Goal: Task Accomplishment & Management: Manage account settings

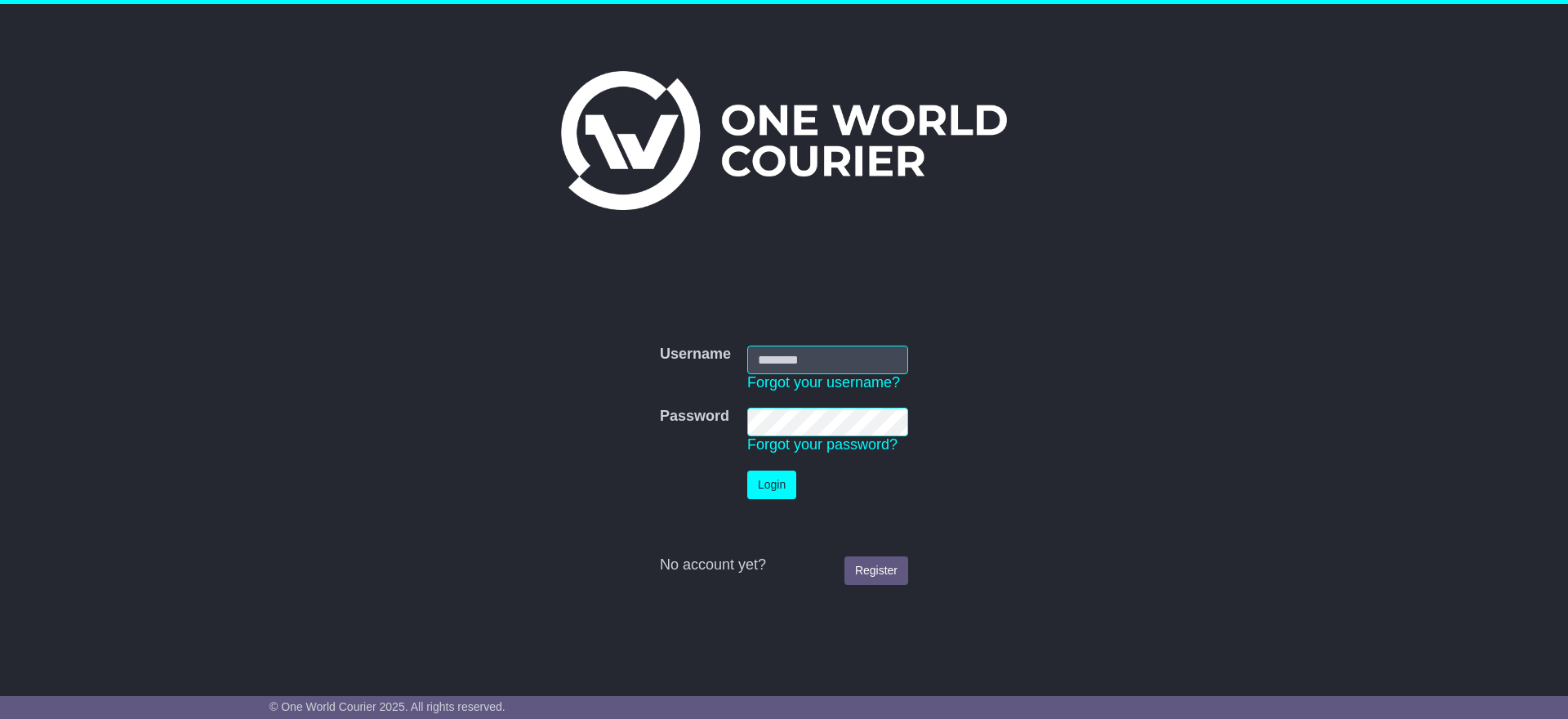
type input "**********"
click at [761, 482] on button "Login" at bounding box center [771, 484] width 49 height 29
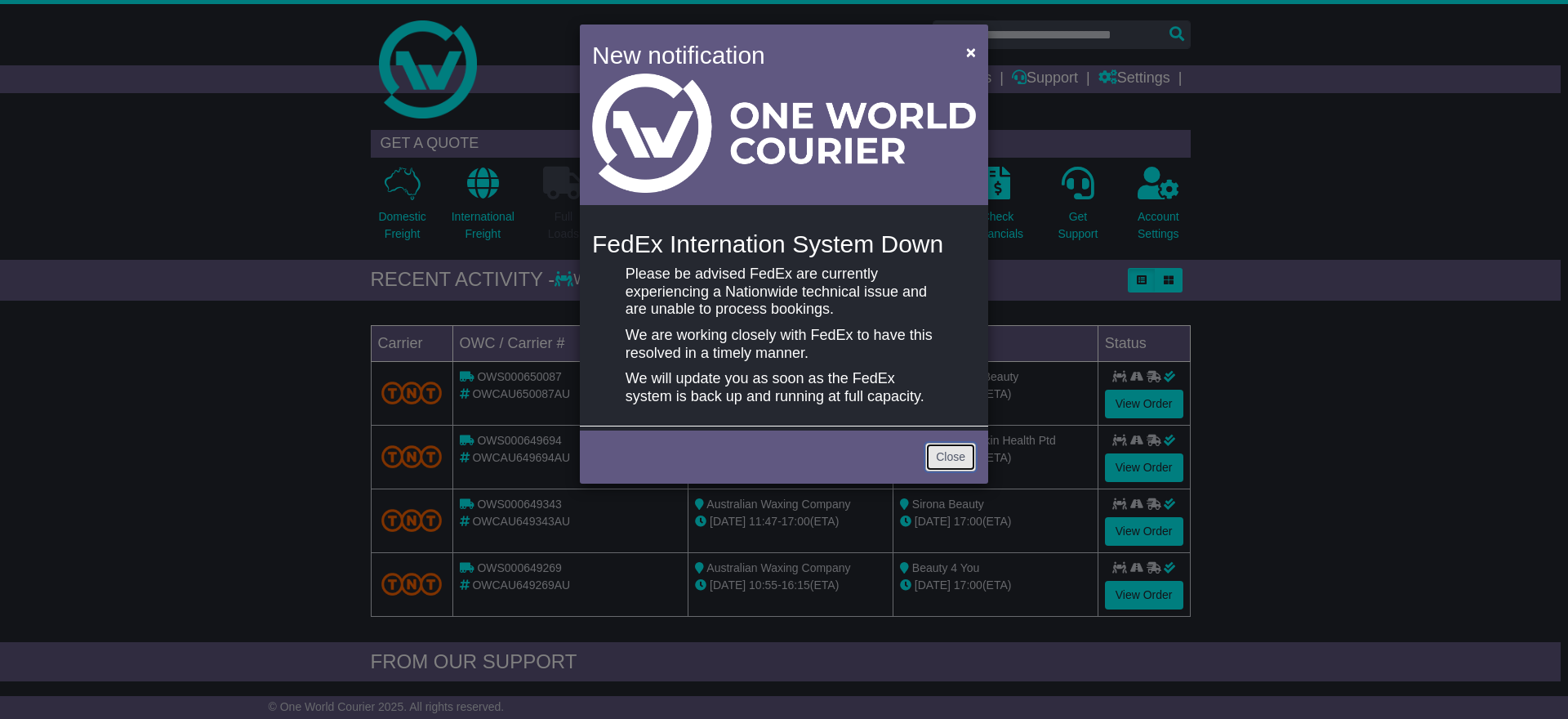
click at [945, 459] on link "Close" at bounding box center [951, 457] width 50 height 29
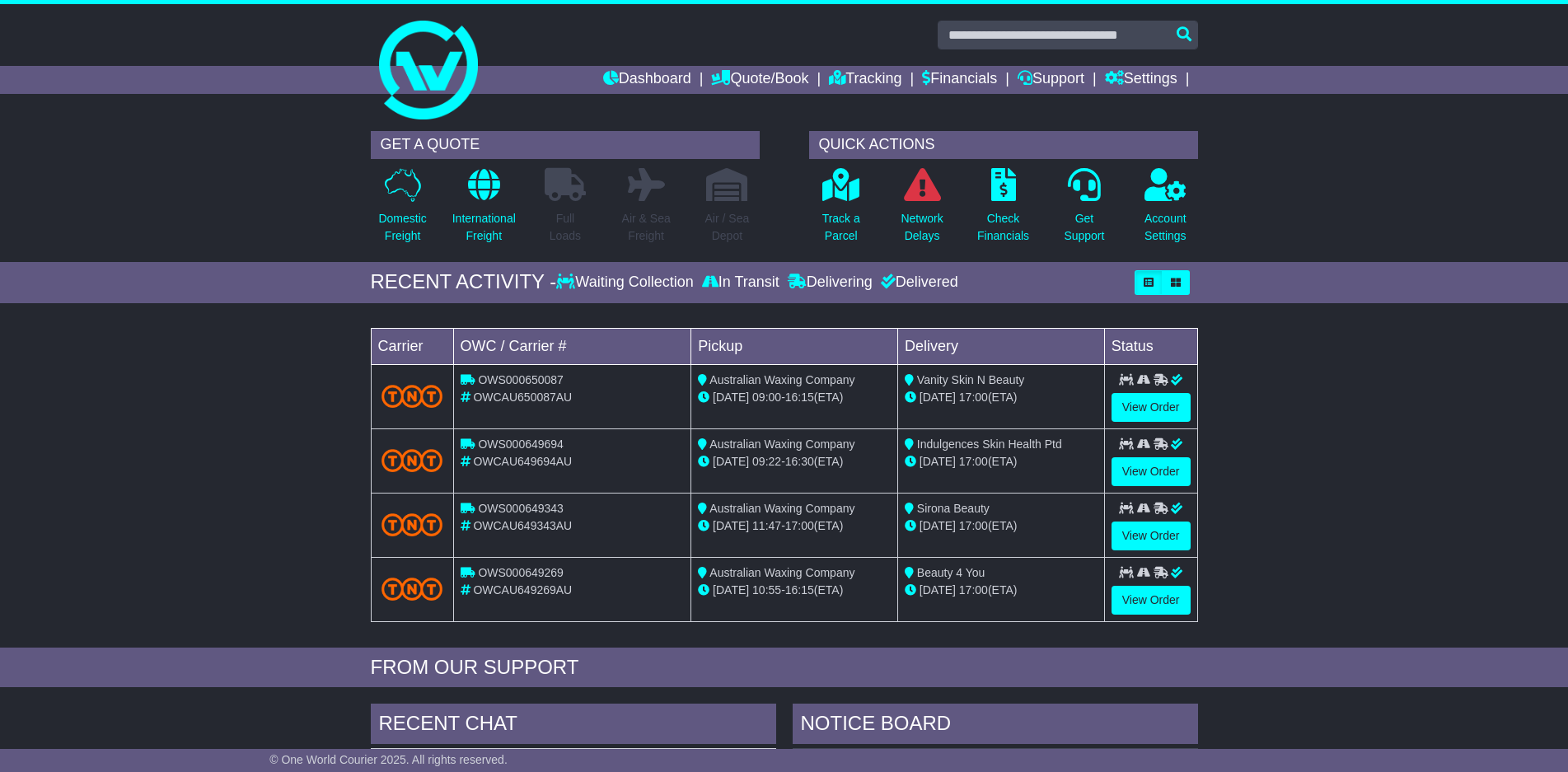
click at [1410, 394] on div "Loading... No bookings found Carrier OWC / Carrier # Pickup Delivery Status OWS…" at bounding box center [784, 479] width 1568 height 336
click at [1054, 78] on link "Support" at bounding box center [1051, 80] width 67 height 28
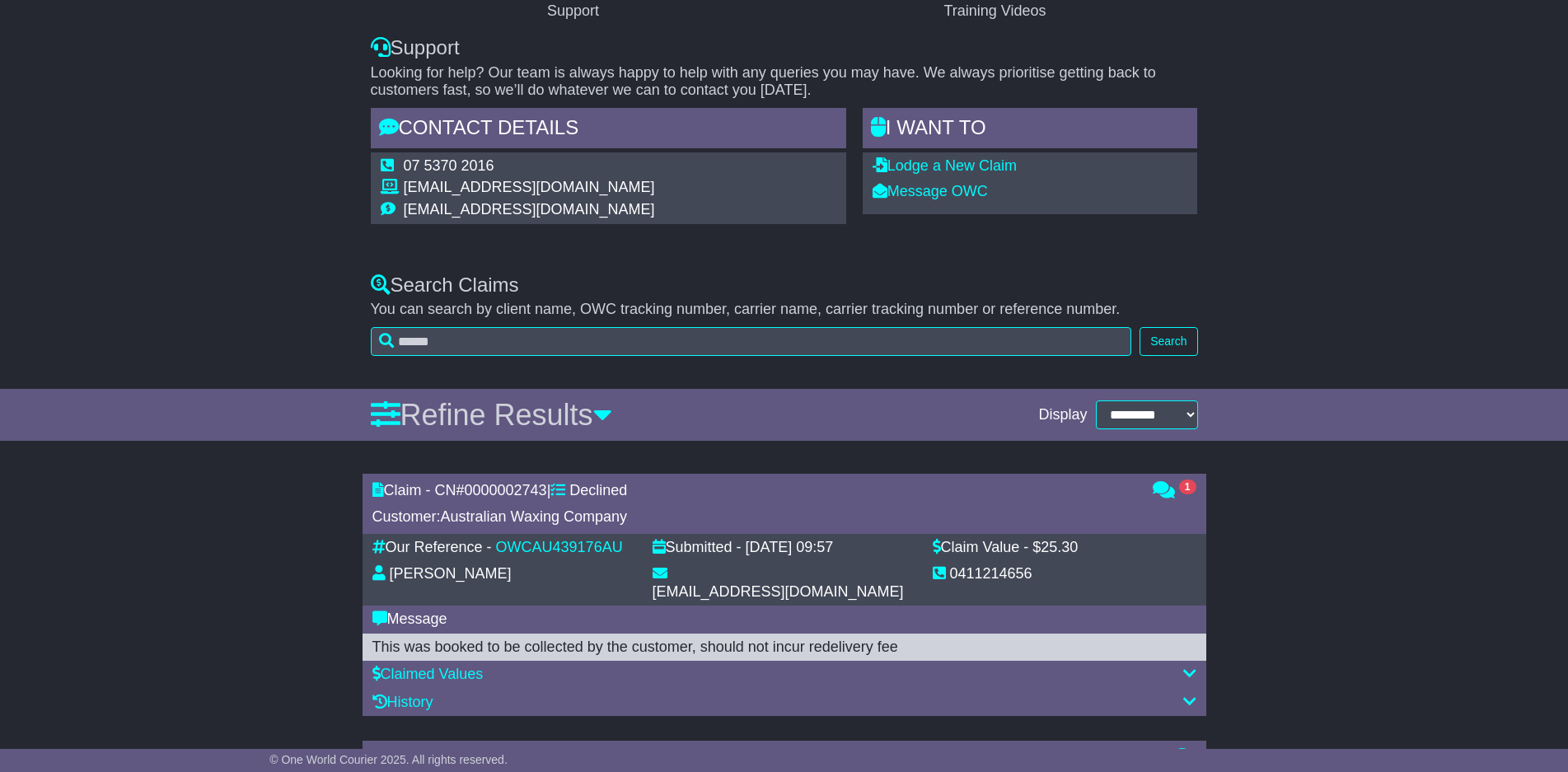
scroll to position [494, 0]
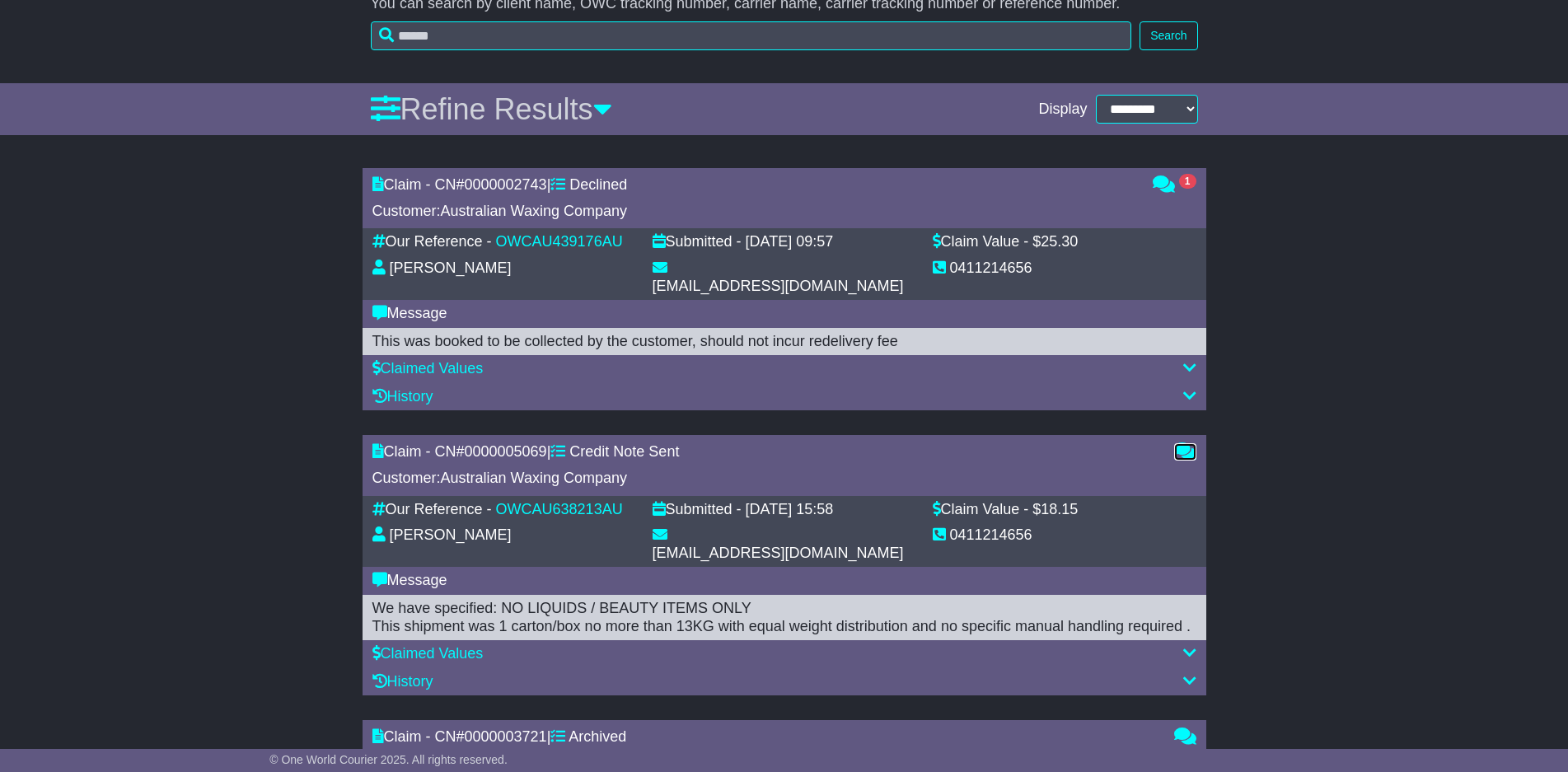
click at [1187, 444] on icon at bounding box center [1185, 451] width 23 height 15
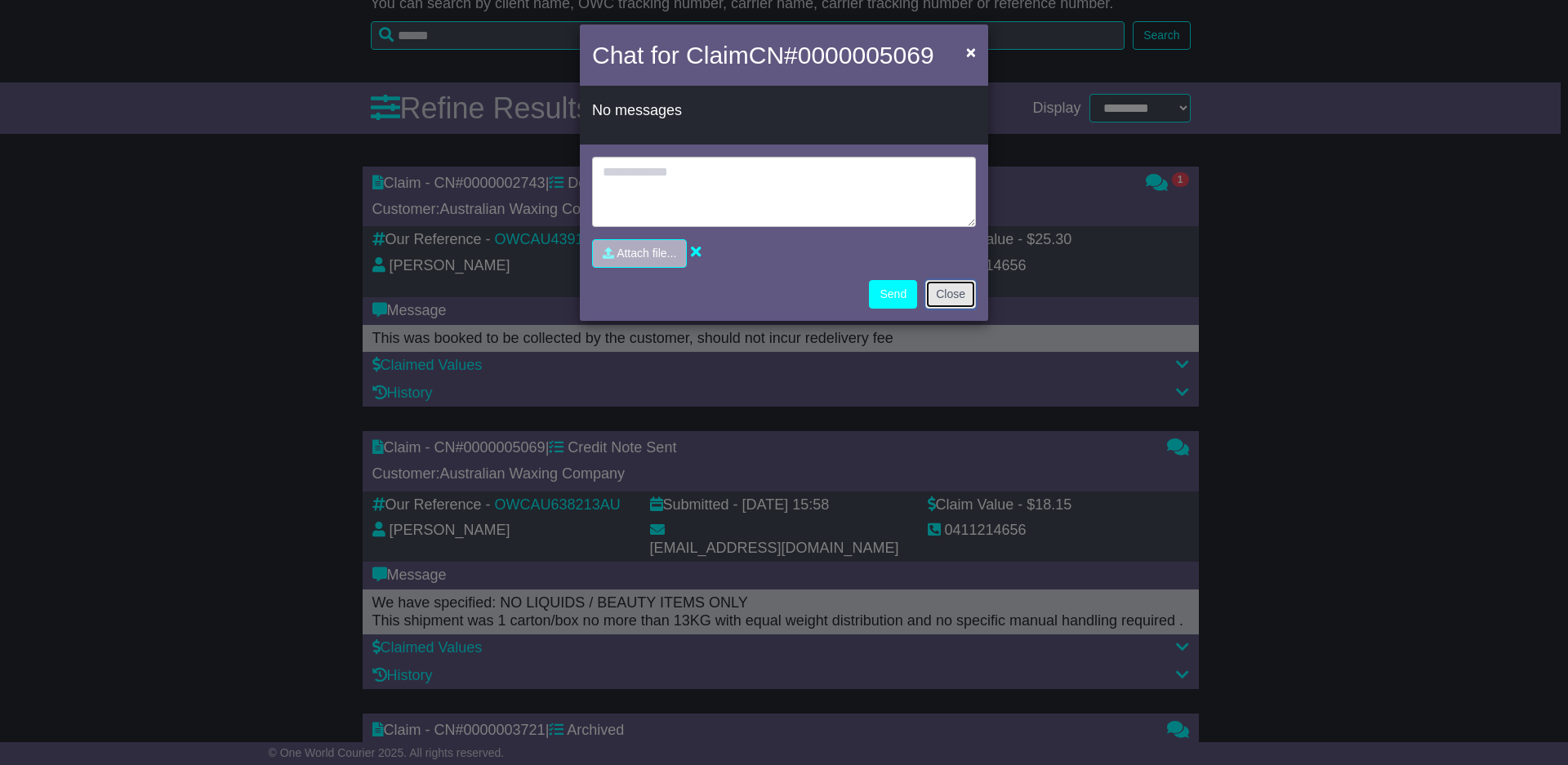
click at [946, 292] on button "Close" at bounding box center [951, 294] width 50 height 29
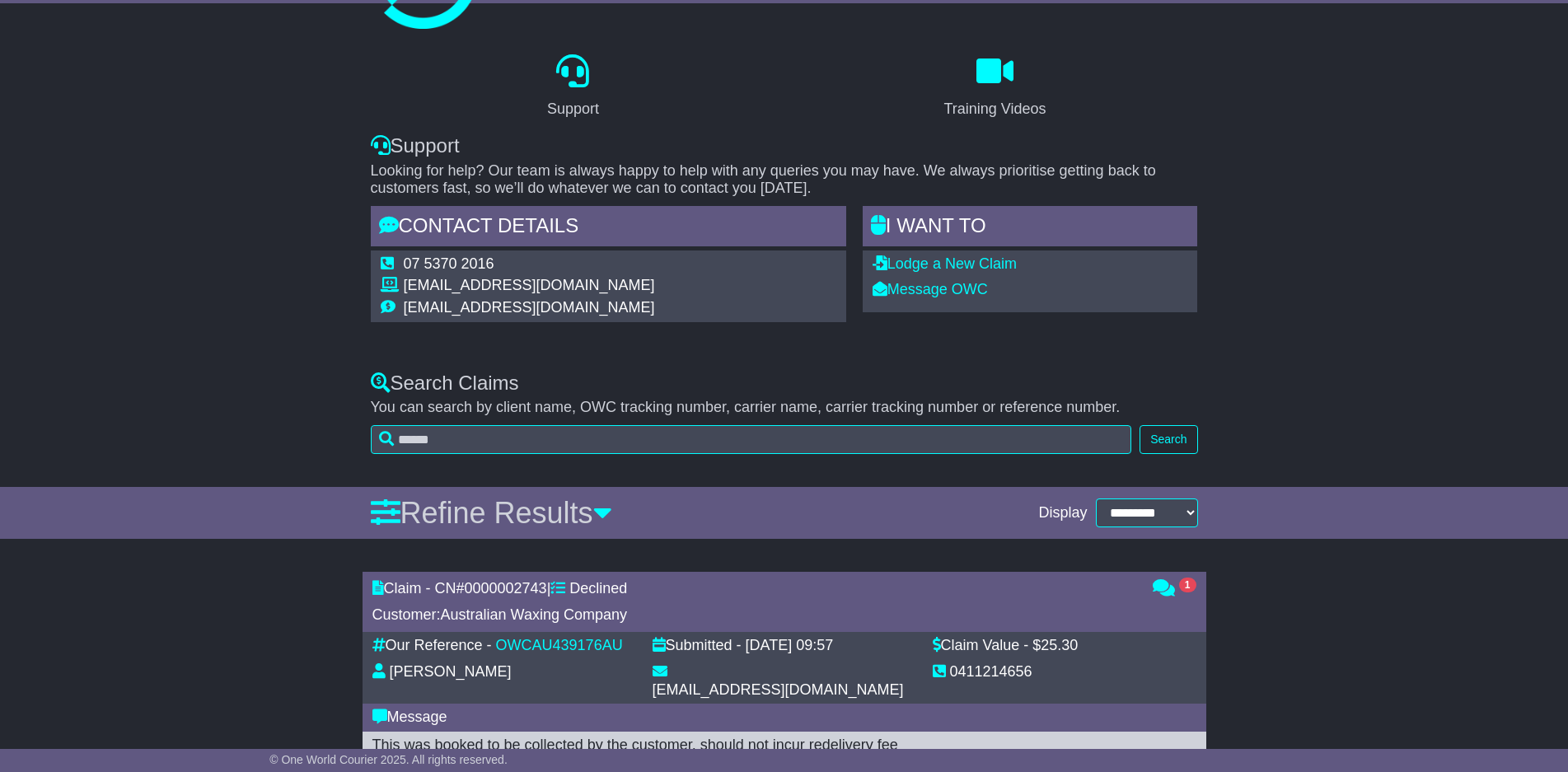
scroll to position [0, 0]
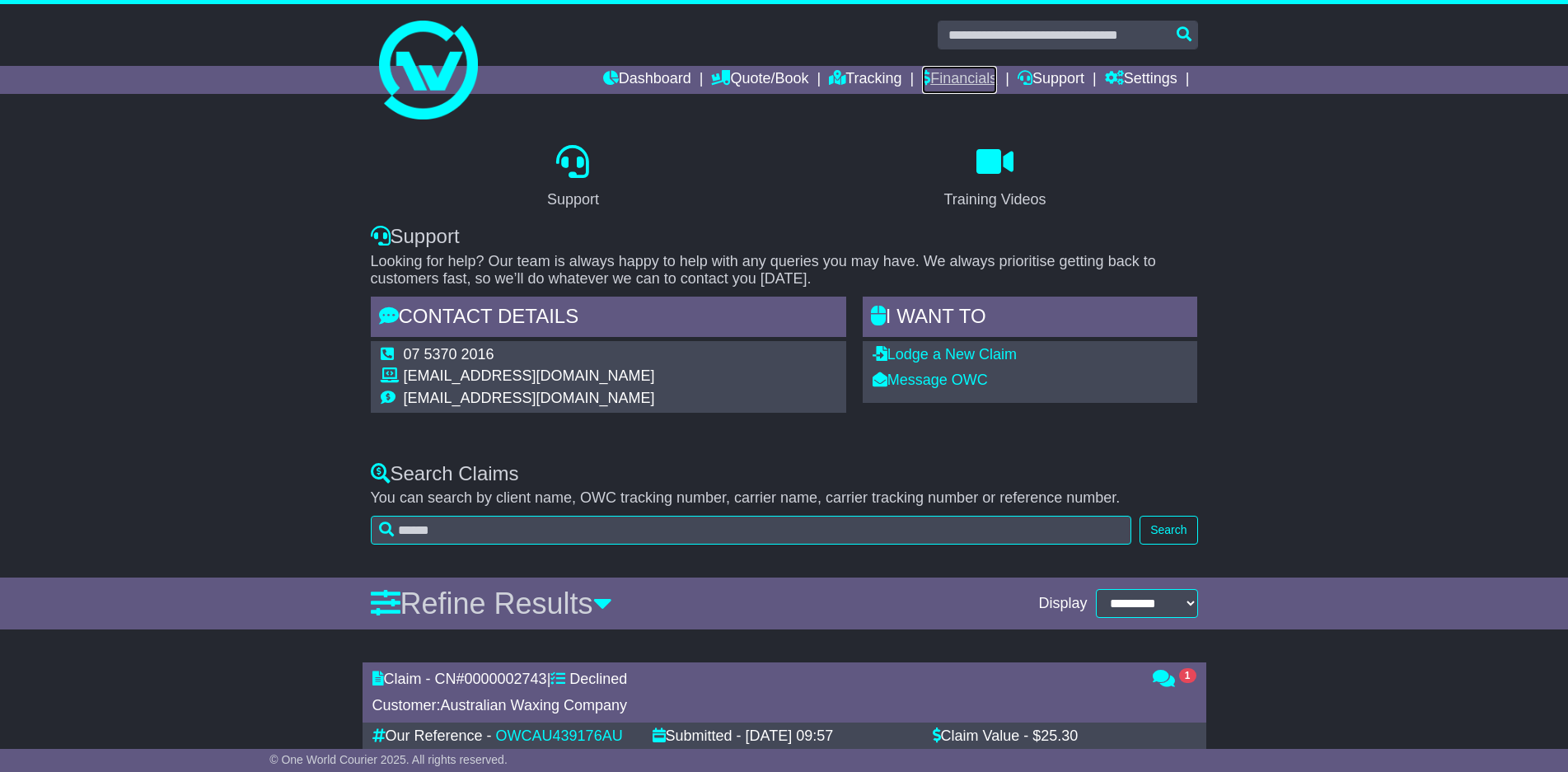
click at [957, 74] on link "Financials" at bounding box center [960, 80] width 75 height 28
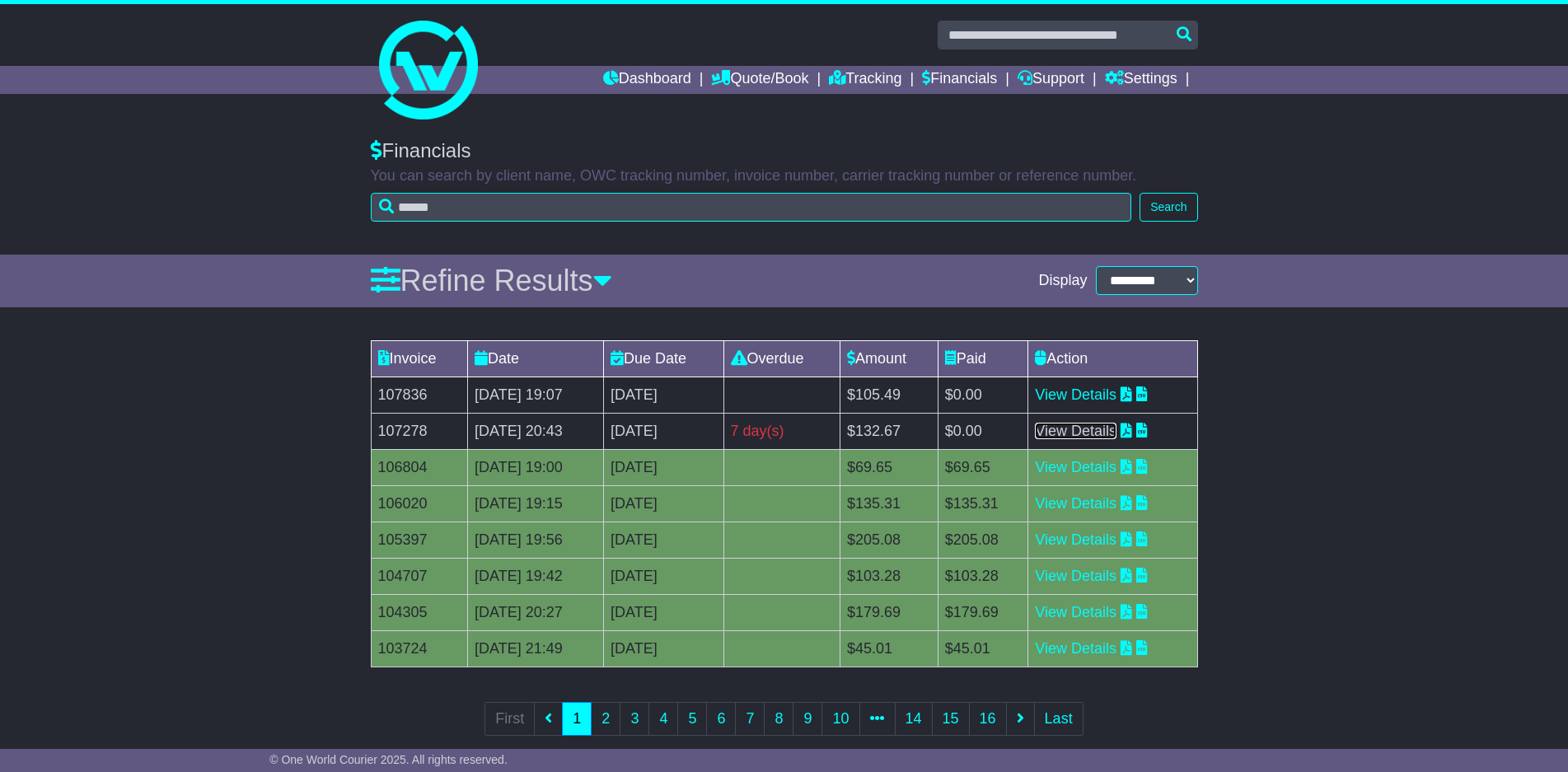
click at [1075, 429] on link "View Details" at bounding box center [1076, 431] width 82 height 17
click at [441, 79] on div "Dashboard Quote/Book Domestic International Saved Quotes Drafts Domestic Quote …" at bounding box center [785, 80] width 844 height 28
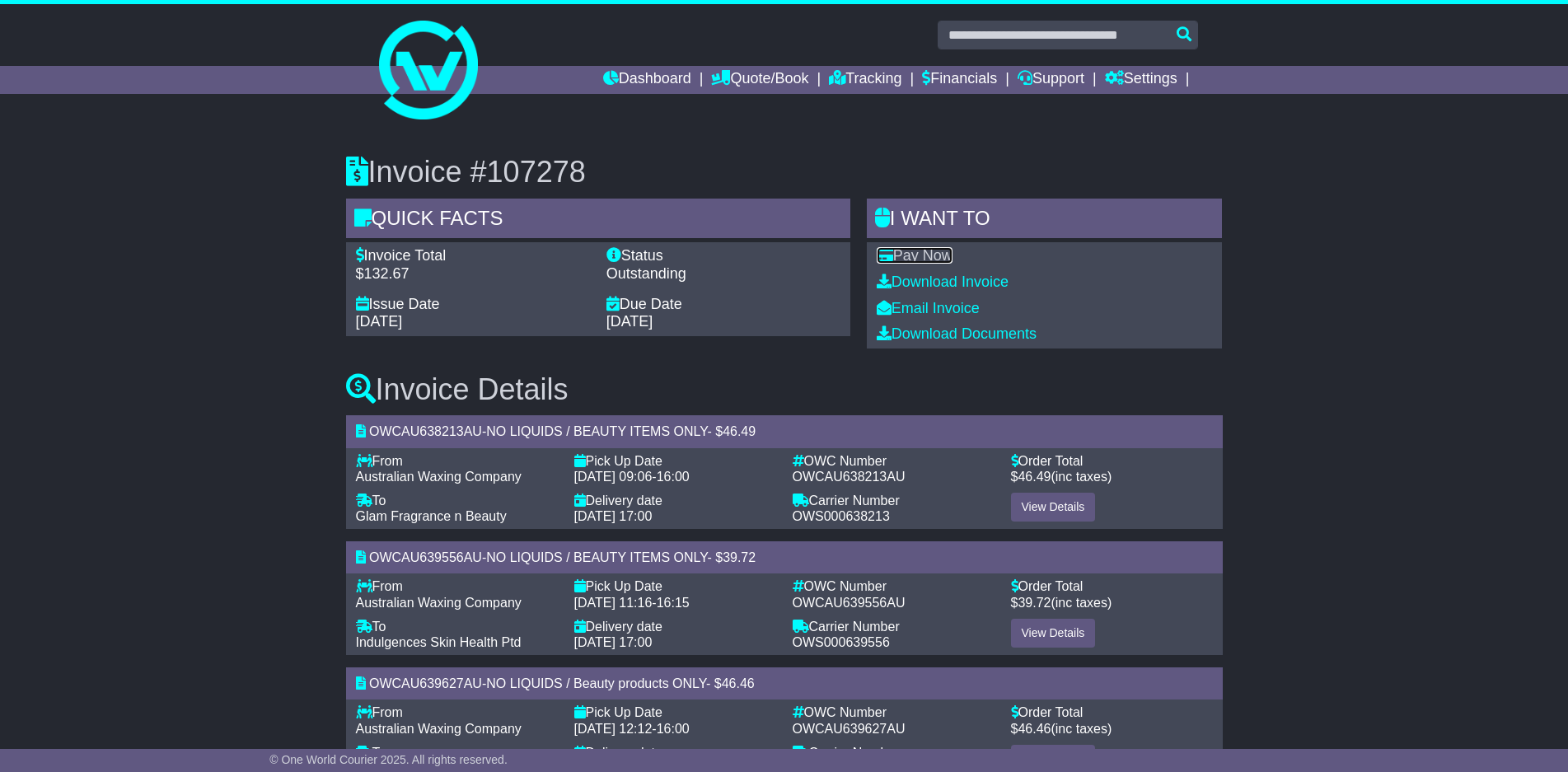
click at [935, 254] on link "Pay Now" at bounding box center [914, 255] width 76 height 17
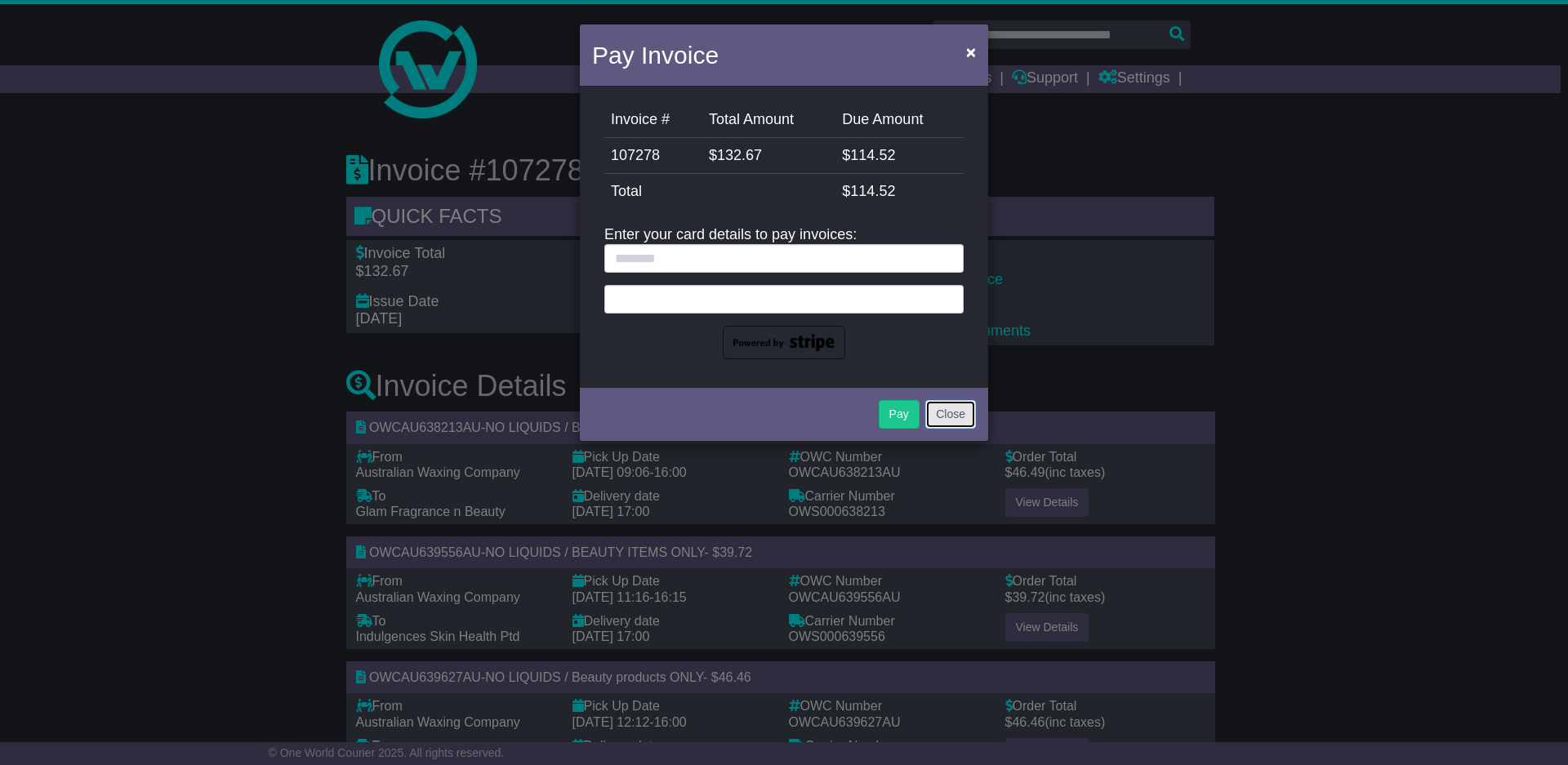
click at [960, 407] on button "Close" at bounding box center [951, 414] width 50 height 29
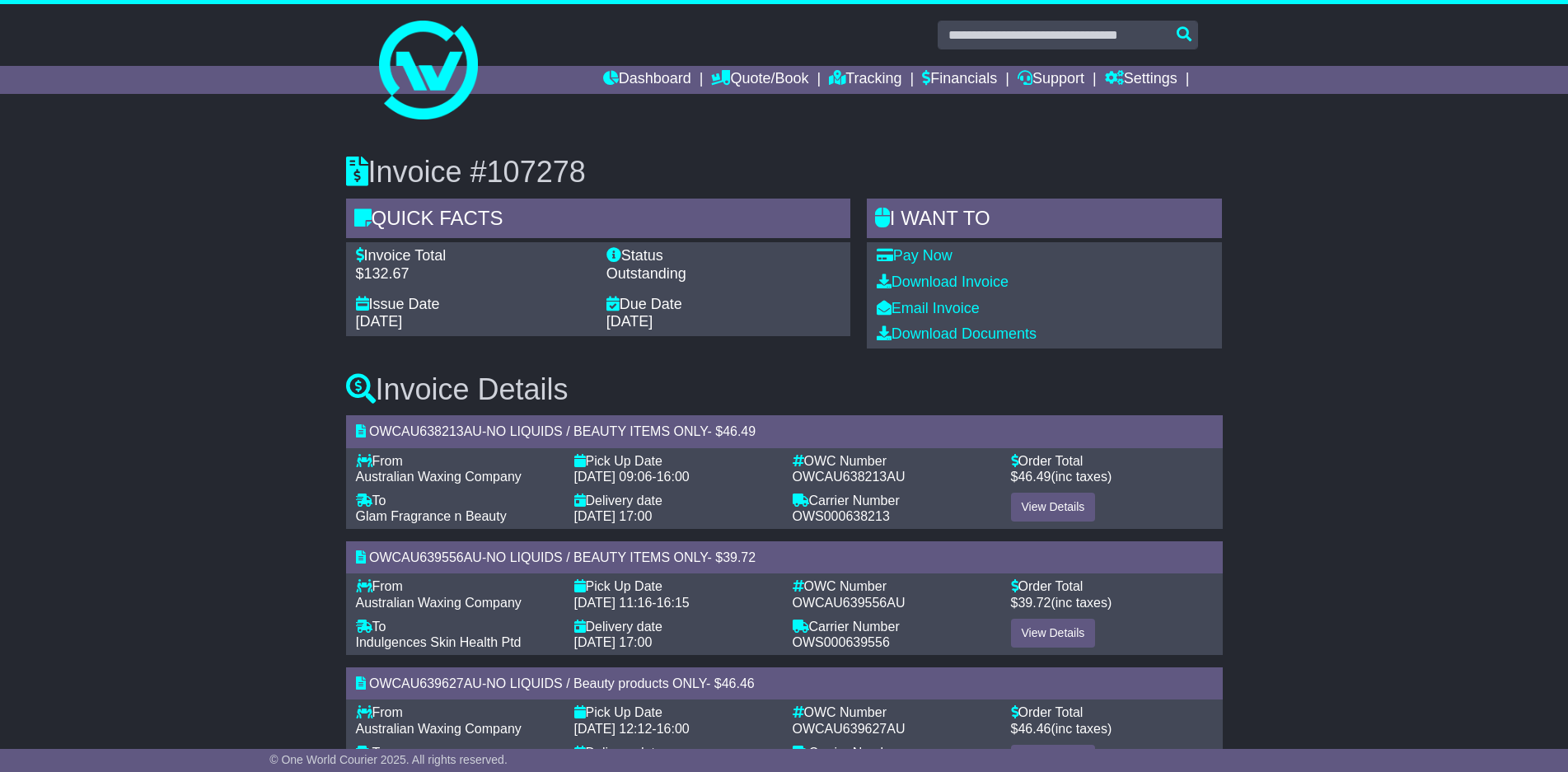
click at [426, 83] on div "Dashboard Quote/Book Domestic International Saved Quotes Drafts Domestic Quote …" at bounding box center [785, 80] width 844 height 28
click at [431, 79] on div "Dashboard Quote/Book Domestic International Saved Quotes Drafts Domestic Quote …" at bounding box center [785, 80] width 844 height 28
